Goal: Task Accomplishment & Management: Complete application form

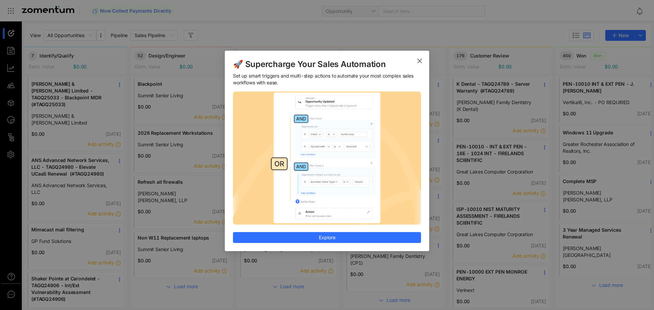
click at [420, 62] on icon "Close" at bounding box center [419, 60] width 5 height 5
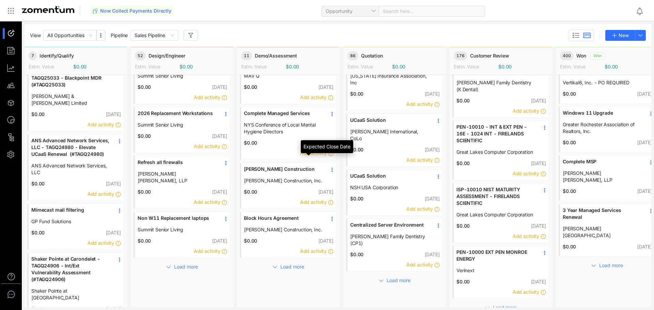
scroll to position [40, 0]
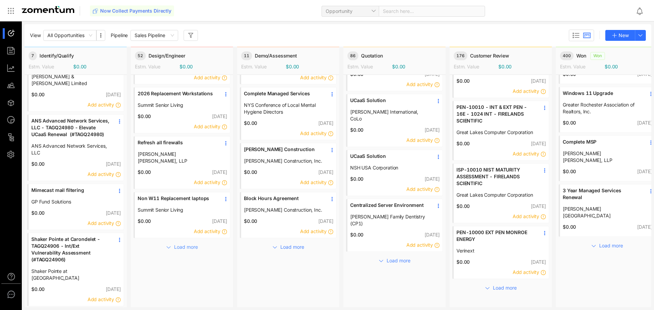
click at [196, 243] on span "Load more" at bounding box center [186, 246] width 24 height 7
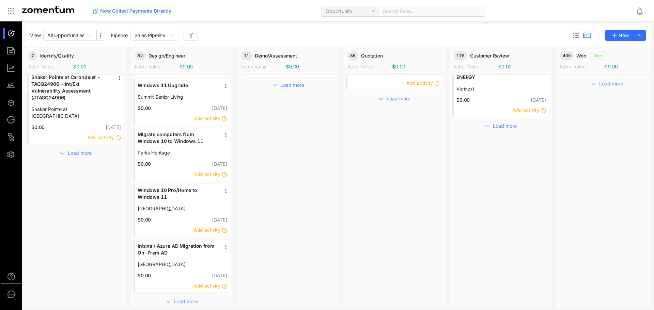
click at [194, 298] on span "Load more" at bounding box center [186, 301] width 24 height 7
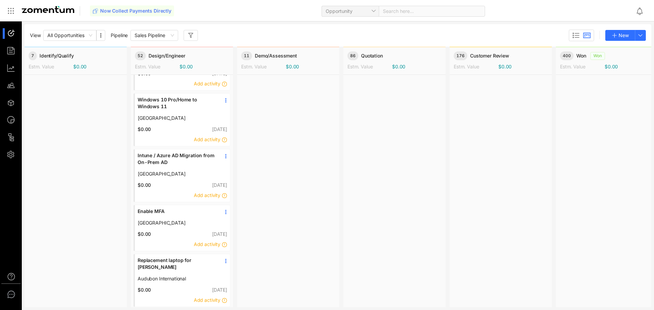
scroll to position [405, 0]
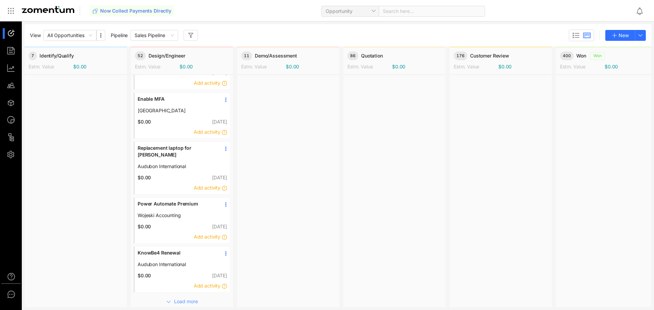
click at [186, 298] on span "Load more" at bounding box center [186, 301] width 24 height 7
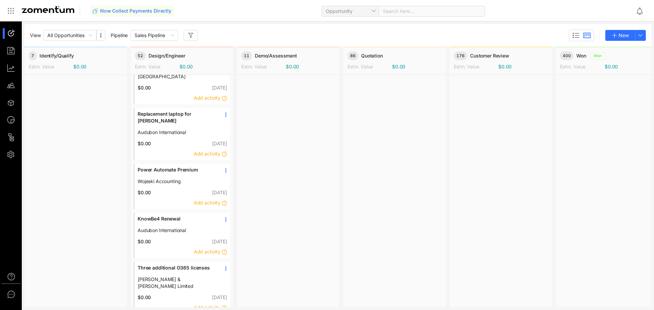
scroll to position [608, 0]
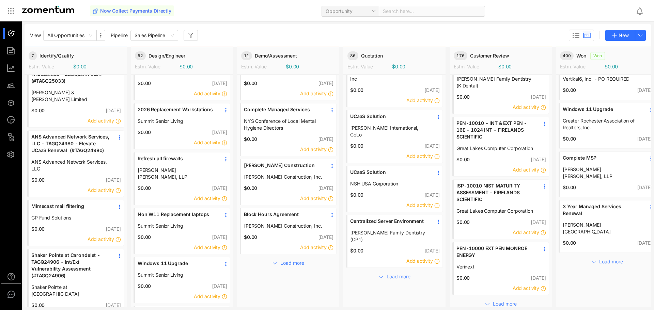
scroll to position [34, 0]
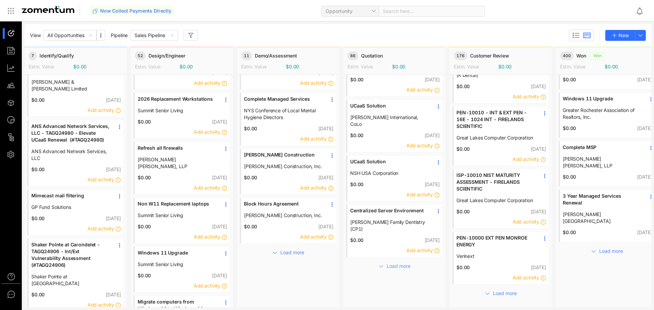
click at [407, 263] on span "Load more" at bounding box center [398, 266] width 24 height 7
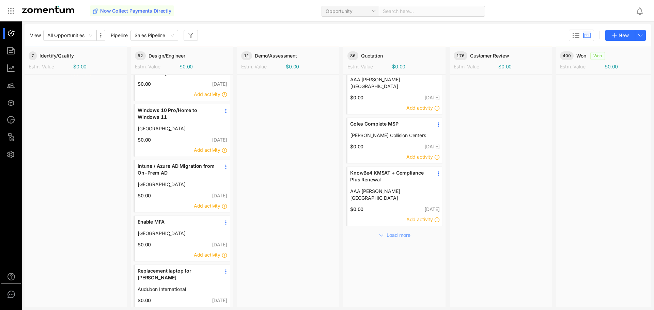
scroll to position [272, 0]
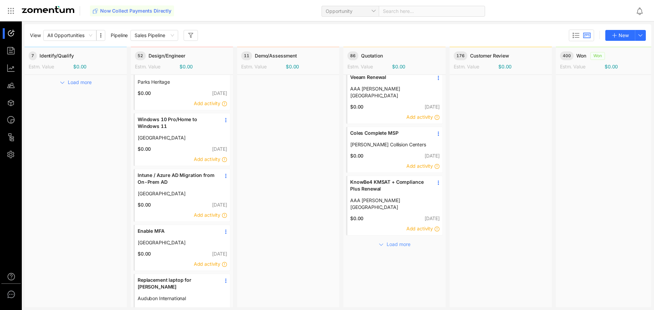
click at [400, 241] on span "Load more" at bounding box center [398, 244] width 24 height 7
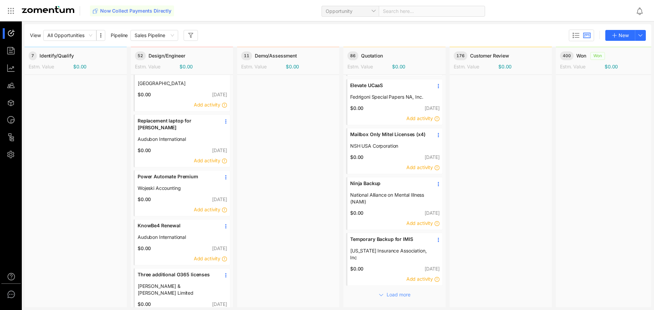
scroll to position [443, 0]
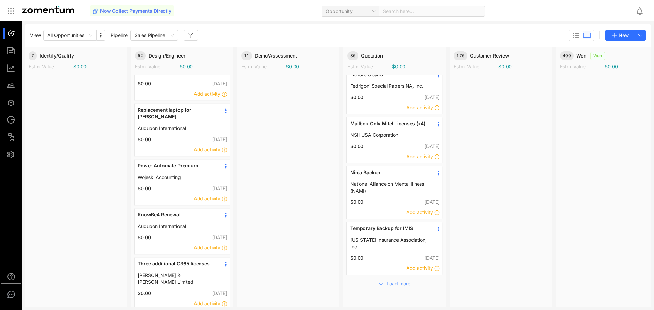
click at [396, 280] on span "Load more" at bounding box center [398, 283] width 24 height 7
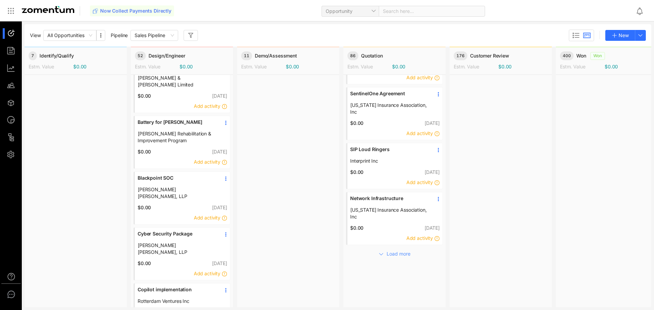
scroll to position [715, 0]
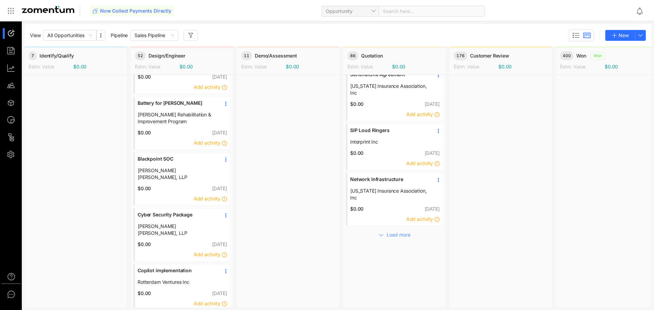
click at [393, 231] on span "Load more" at bounding box center [398, 234] width 24 height 7
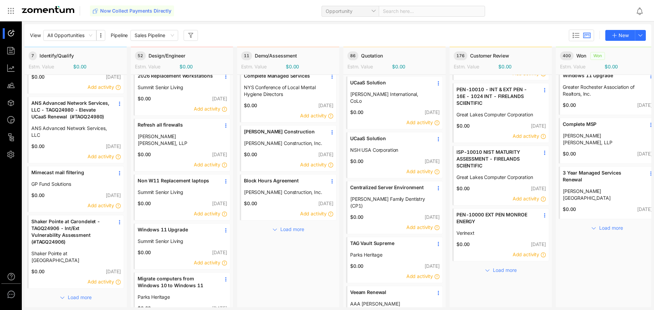
scroll to position [34, 0]
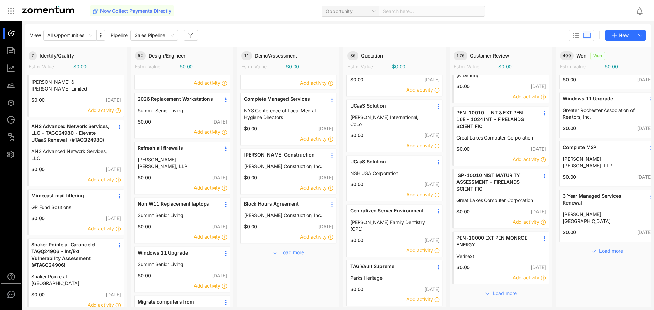
click at [290, 257] on button "Load more" at bounding box center [288, 252] width 45 height 11
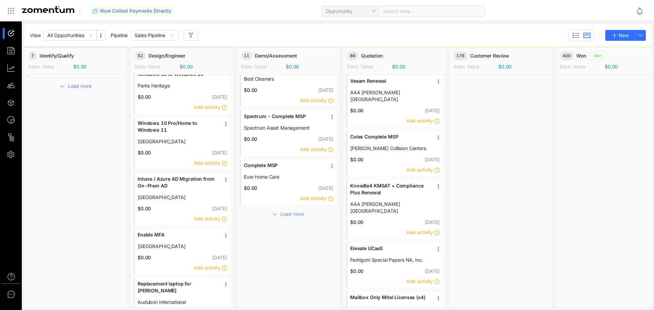
scroll to position [272, 0]
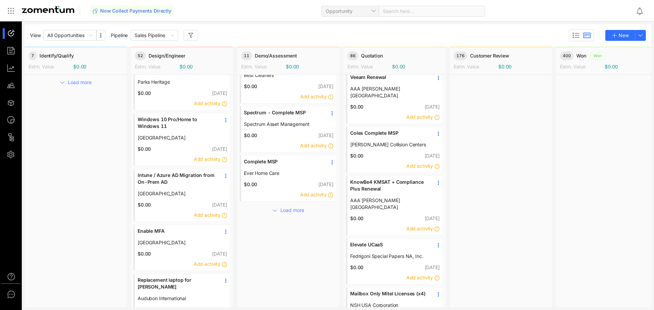
click at [289, 215] on button "Load more" at bounding box center [288, 209] width 45 height 11
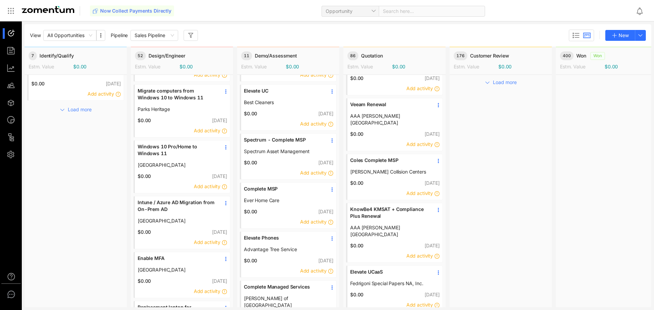
scroll to position [170, 0]
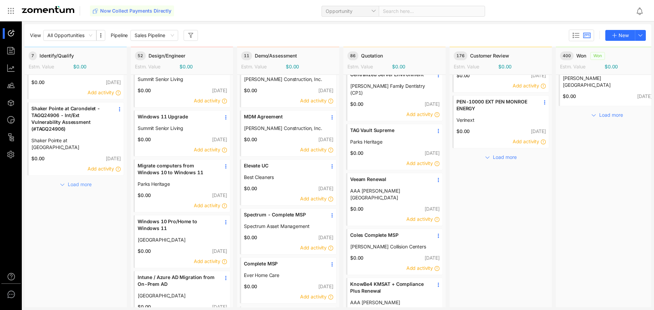
click at [67, 178] on button "Load more" at bounding box center [75, 183] width 45 height 11
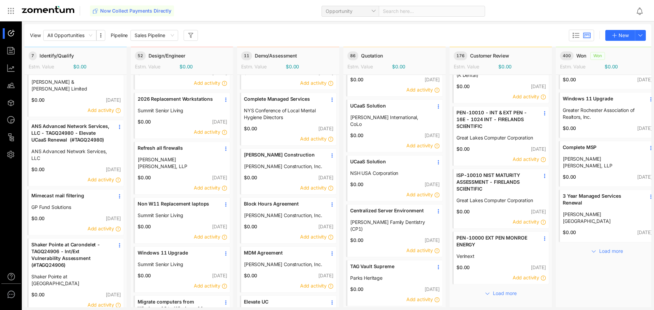
scroll to position [0, 0]
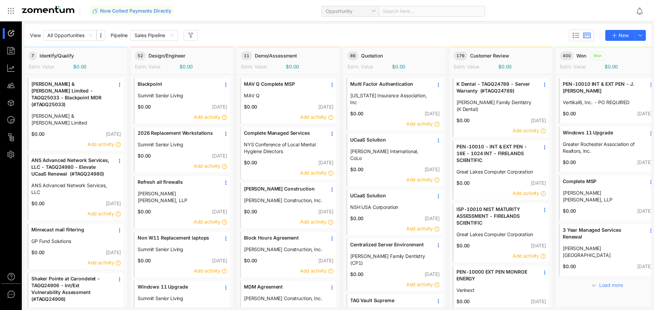
drag, startPoint x: 611, startPoint y: 58, endPoint x: 554, endPoint y: 37, distance: 60.9
click at [554, 37] on div "View All Opportunities Pipeline Sales Pipeline New" at bounding box center [338, 36] width 616 height 12
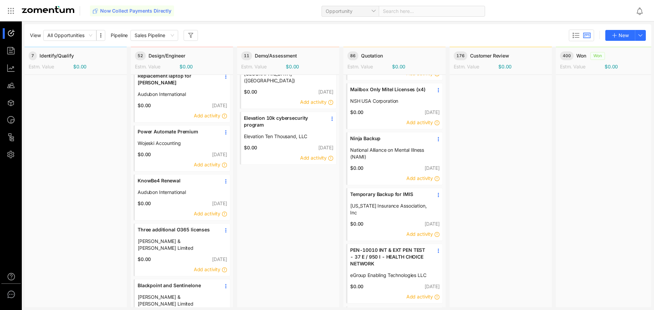
scroll to position [511, 0]
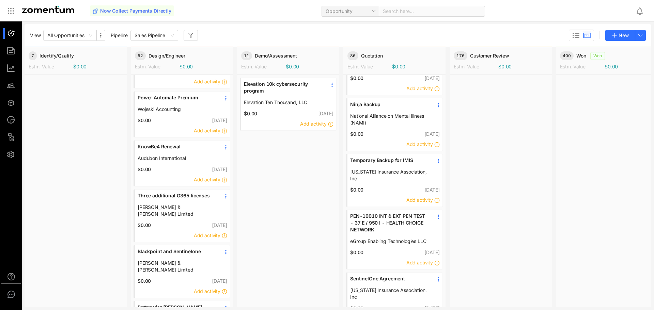
click at [224, 194] on icon at bounding box center [225, 196] width 5 height 5
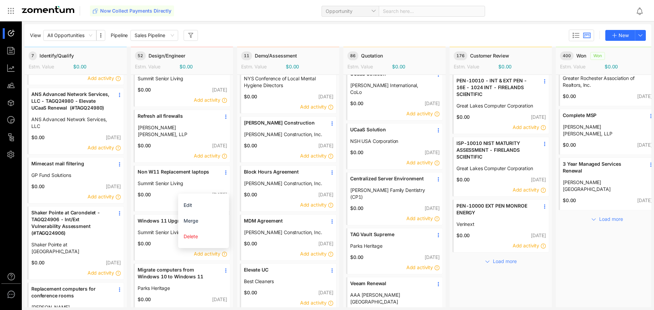
scroll to position [0, 0]
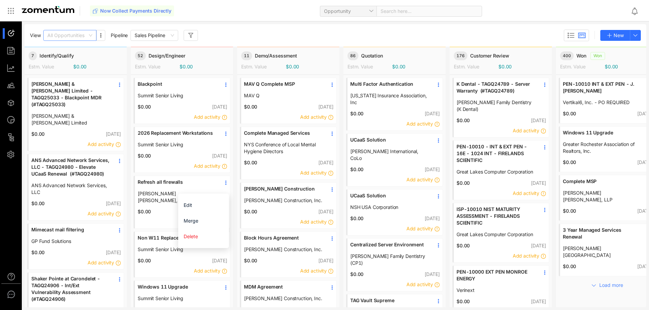
click at [85, 38] on span "All Opportunities" at bounding box center [69, 35] width 45 height 10
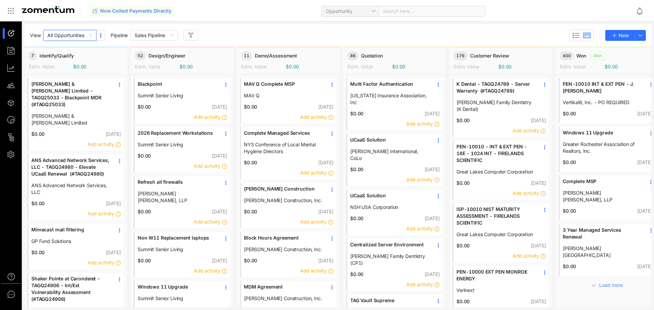
click at [85, 38] on span "All Opportunities" at bounding box center [69, 35] width 45 height 10
click at [638, 38] on icon "button" at bounding box center [639, 35] width 5 height 5
click at [626, 56] on span "Opportunity" at bounding box center [614, 54] width 26 height 6
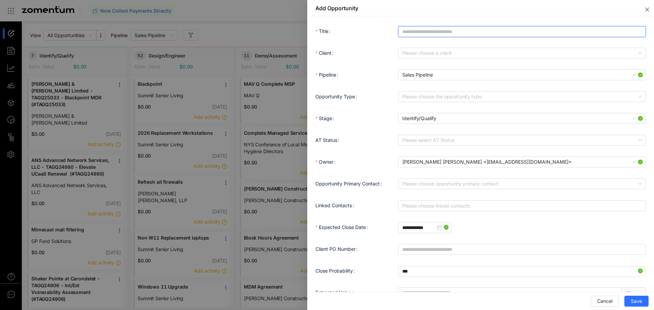
click at [413, 36] on input "Title" at bounding box center [522, 31] width 248 height 11
click at [200, 20] on div at bounding box center [327, 155] width 654 height 310
